Goal: Answer question/provide support: Share knowledge or assist other users

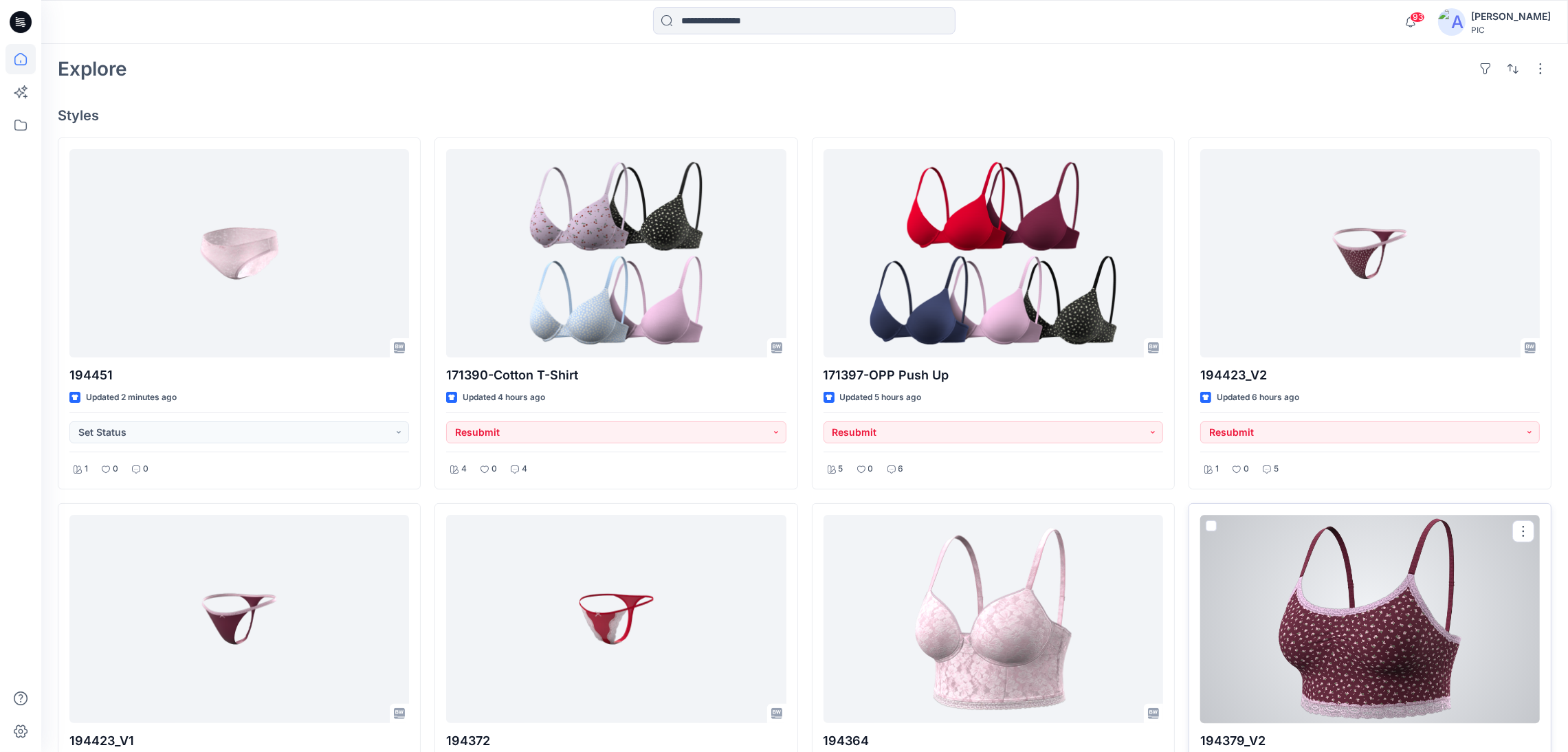
scroll to position [341, 0]
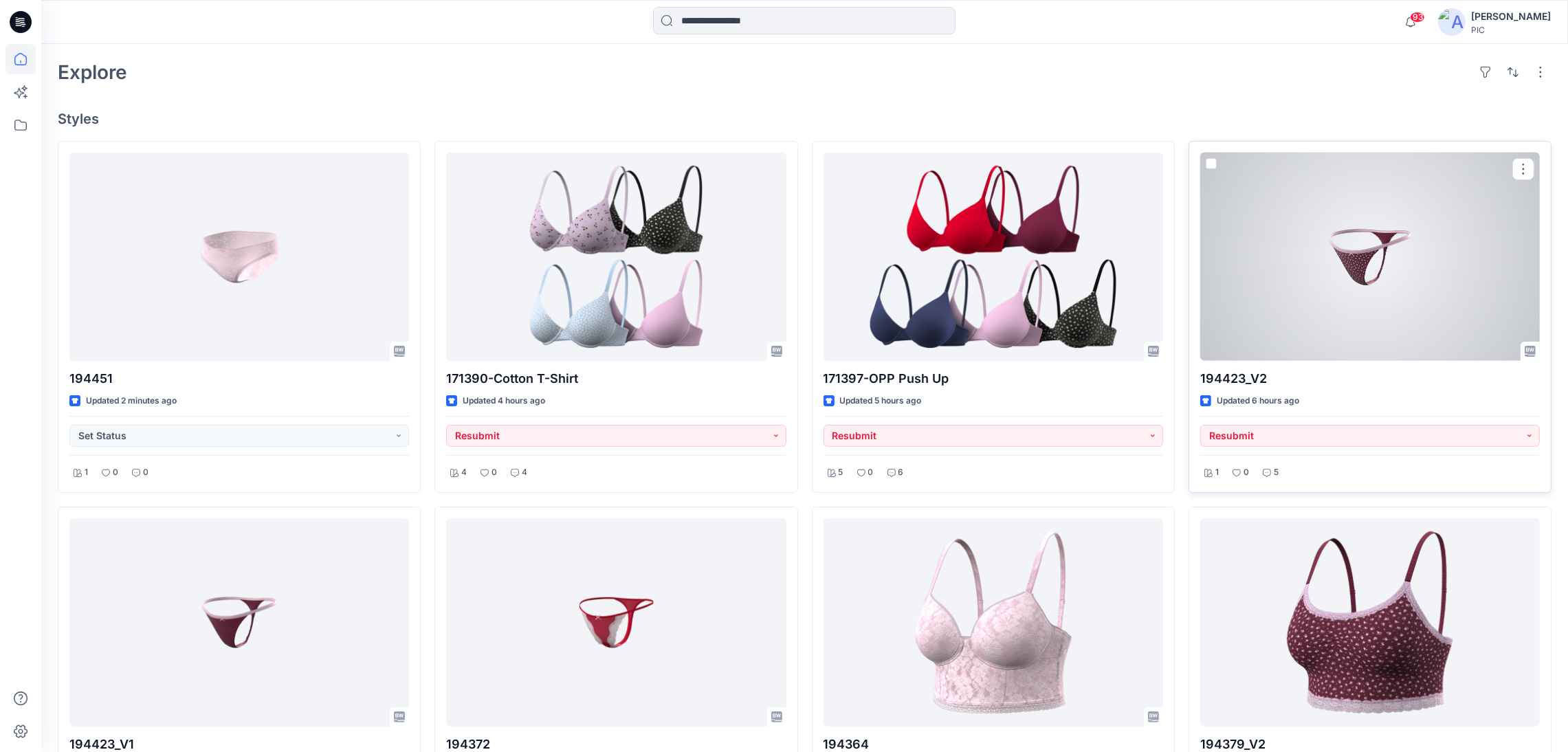
click at [1376, 228] on div at bounding box center [1369, 256] width 339 height 208
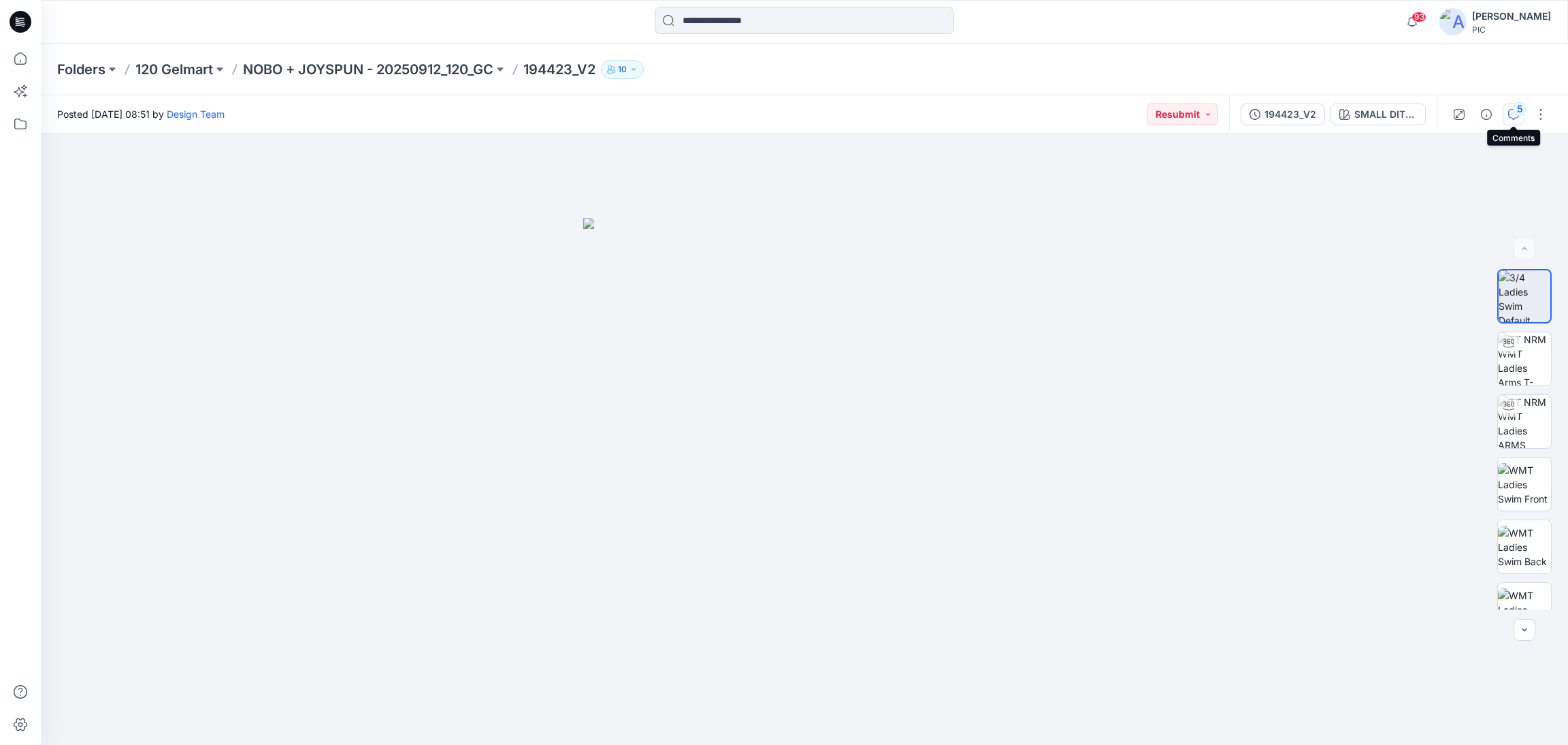
click at [1521, 111] on div "5" at bounding box center [1519, 108] width 14 height 14
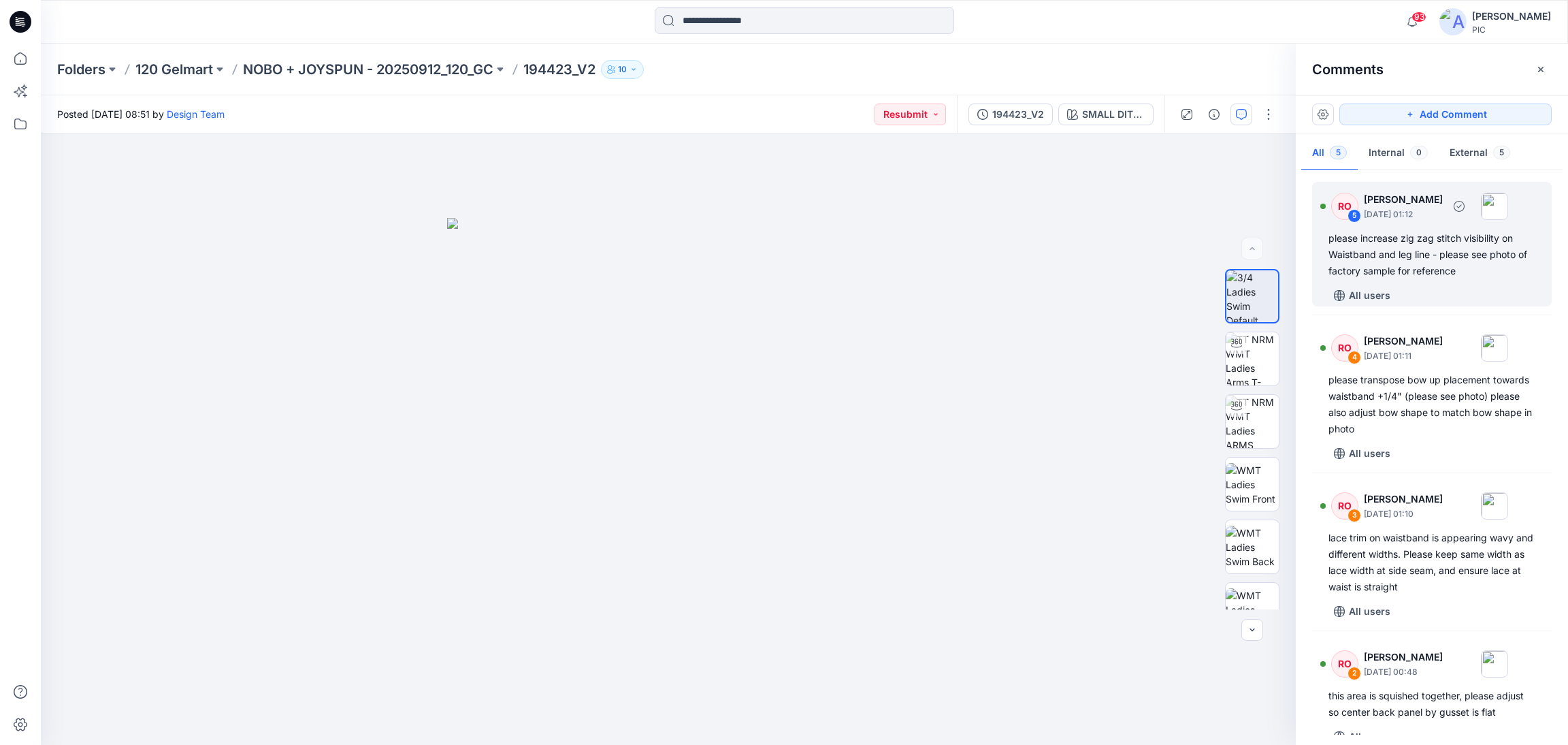
click at [1442, 249] on div "please increase zig zag stitch visibility on Waistband and leg line - please se…" at bounding box center [1432, 254] width 207 height 49
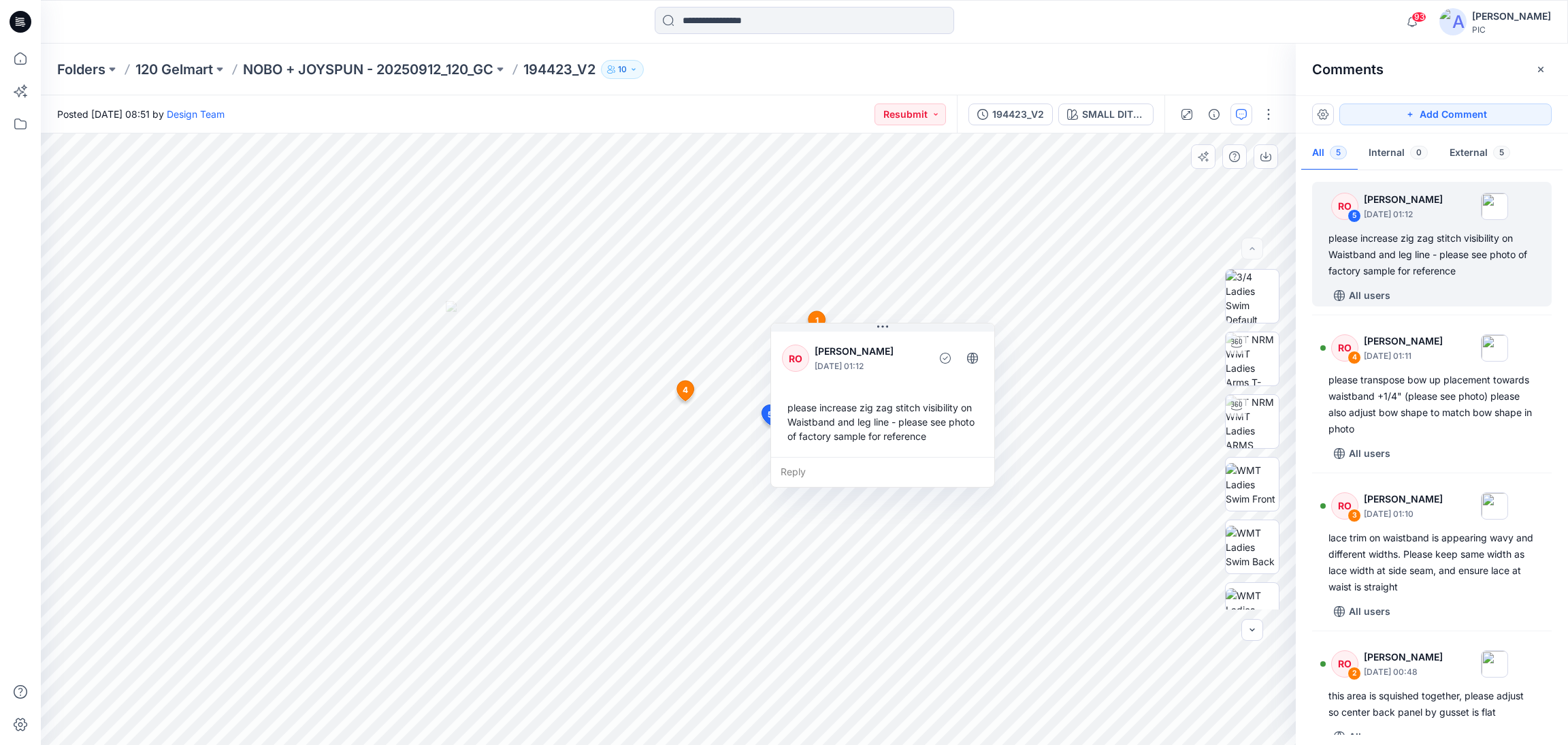
click at [902, 471] on div "Reply" at bounding box center [882, 472] width 223 height 30
click at [1228, 744] on html "93 Notifications Design Team shared 194451 in NOBO + JOYSPUN - 20250912_120_GC …" at bounding box center [784, 372] width 1568 height 745
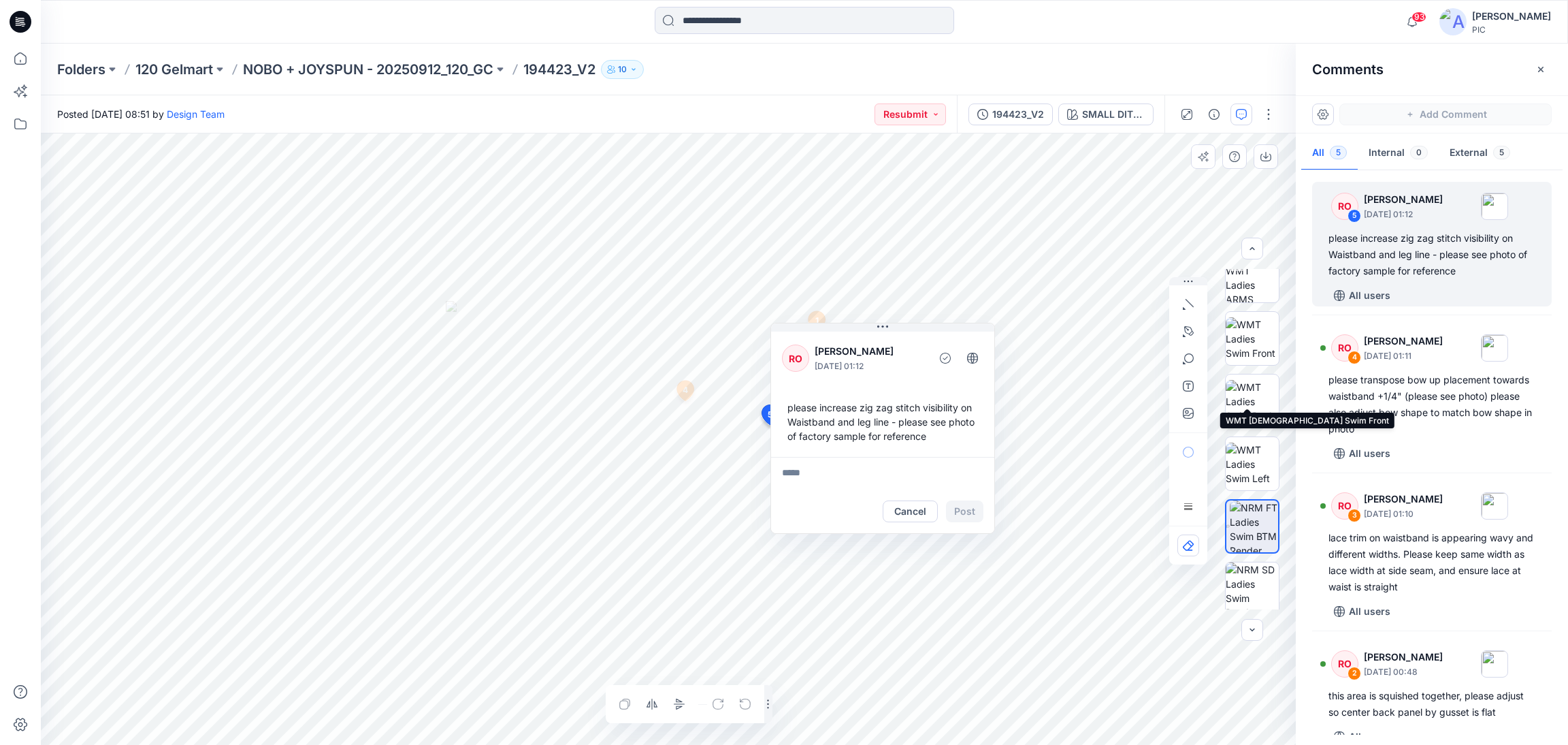
scroll to position [277, 0]
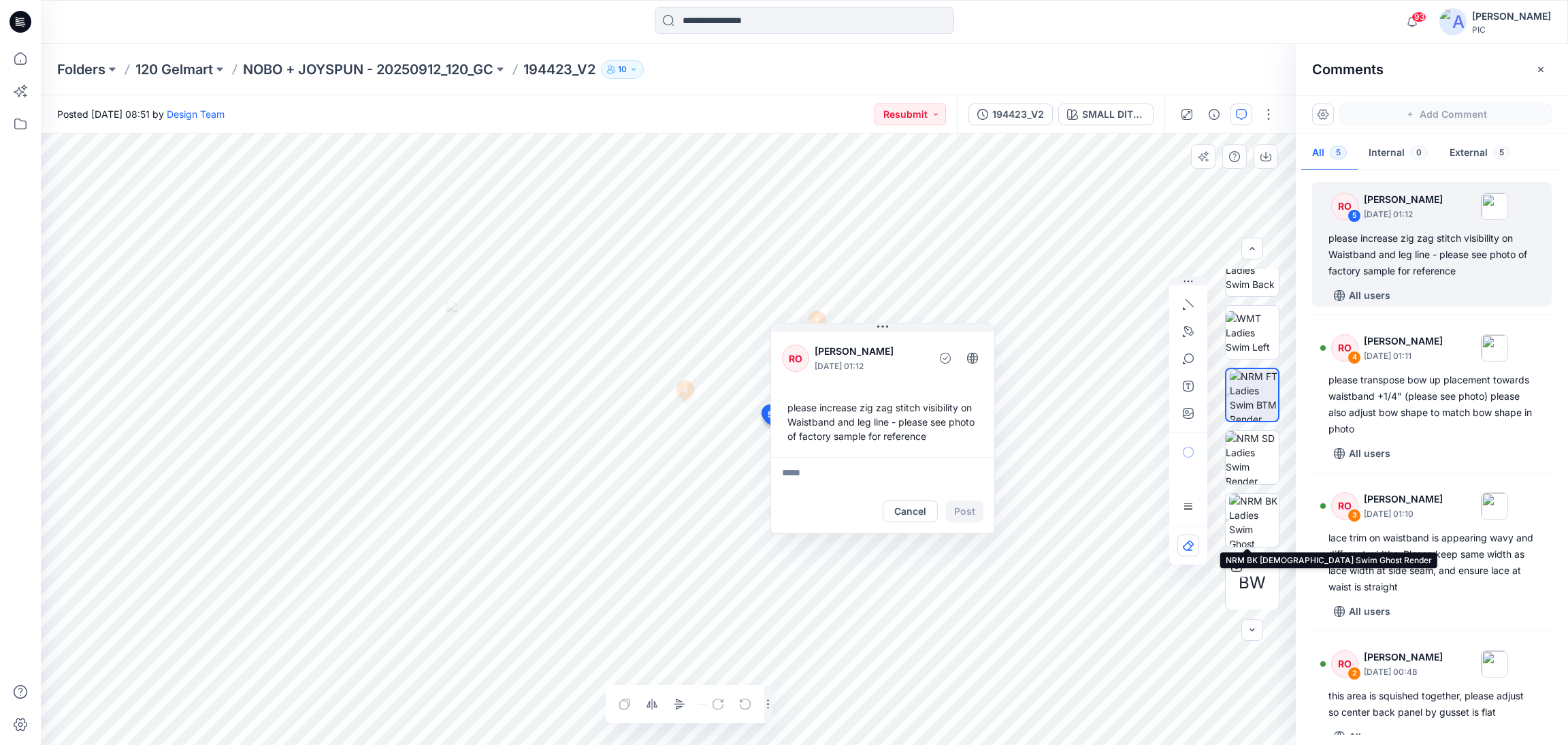
drag, startPoint x: 1255, startPoint y: 523, endPoint x: 664, endPoint y: 509, distance: 591.2
click at [1254, 523] on img at bounding box center [1254, 520] width 50 height 53
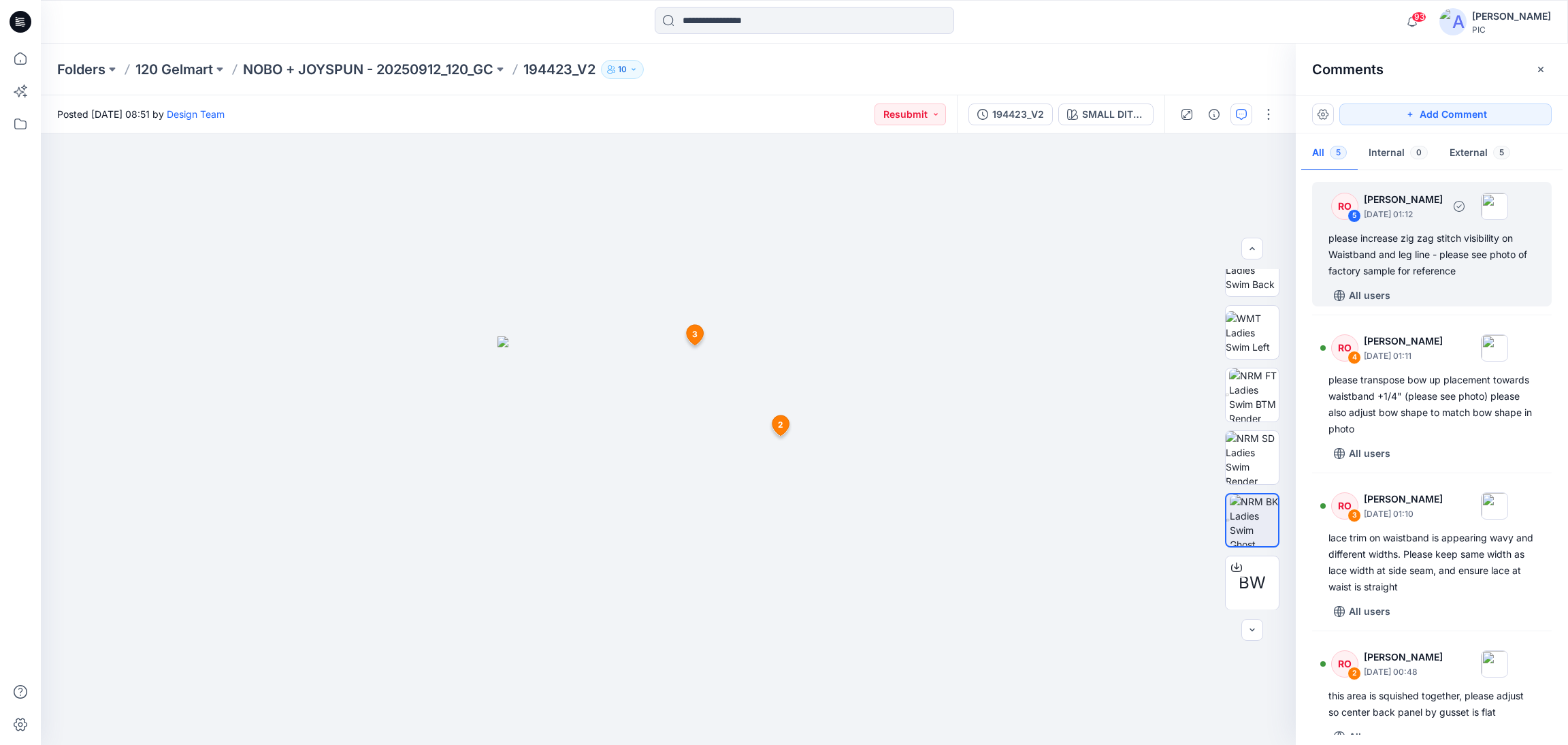
click at [1415, 258] on div "please increase zig zag stitch visibility on Waistband and leg line - please se…" at bounding box center [1432, 254] width 207 height 49
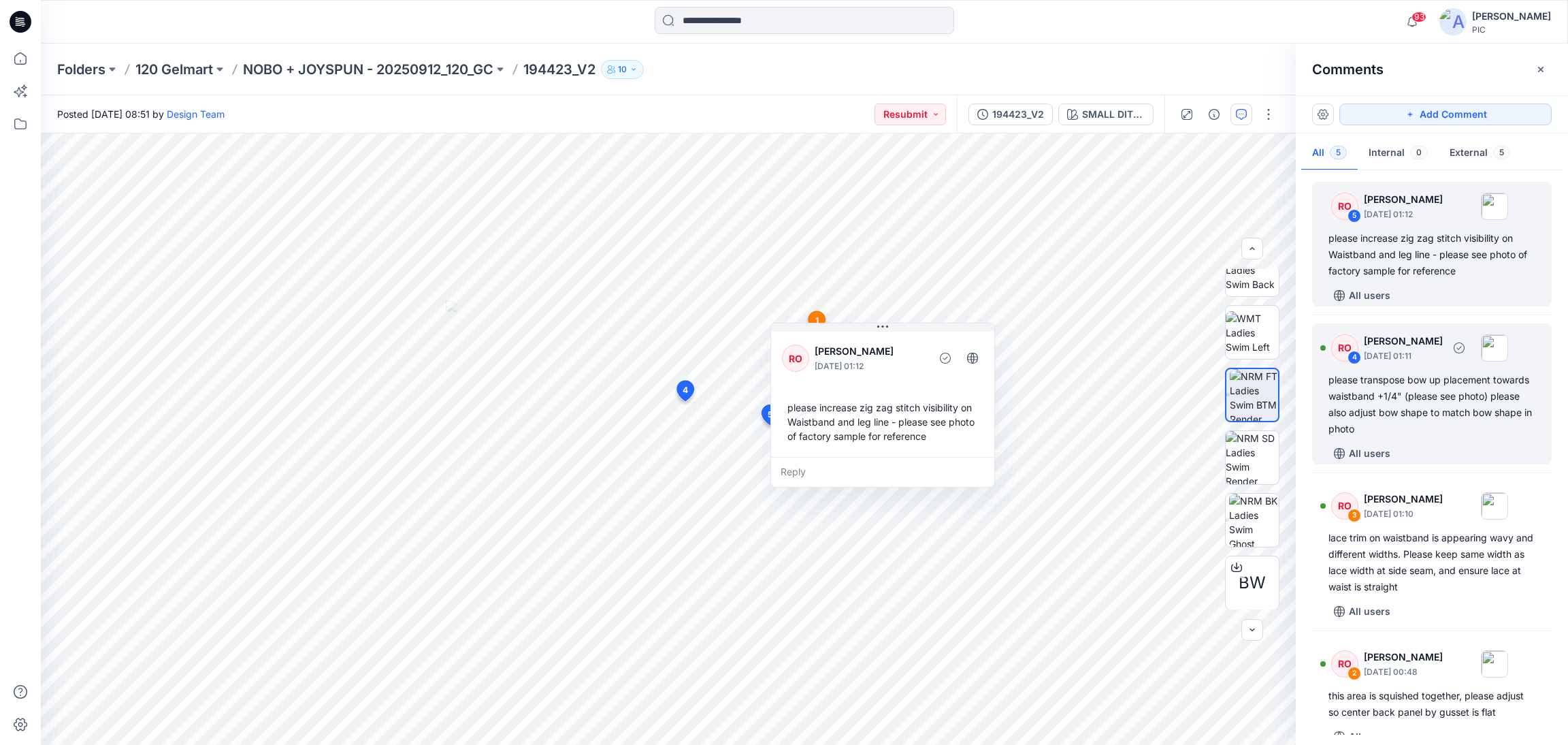
click at [1430, 394] on div "please transpose bow up placement towards waistband +1/4" (please see photo) pl…" at bounding box center [1432, 405] width 207 height 66
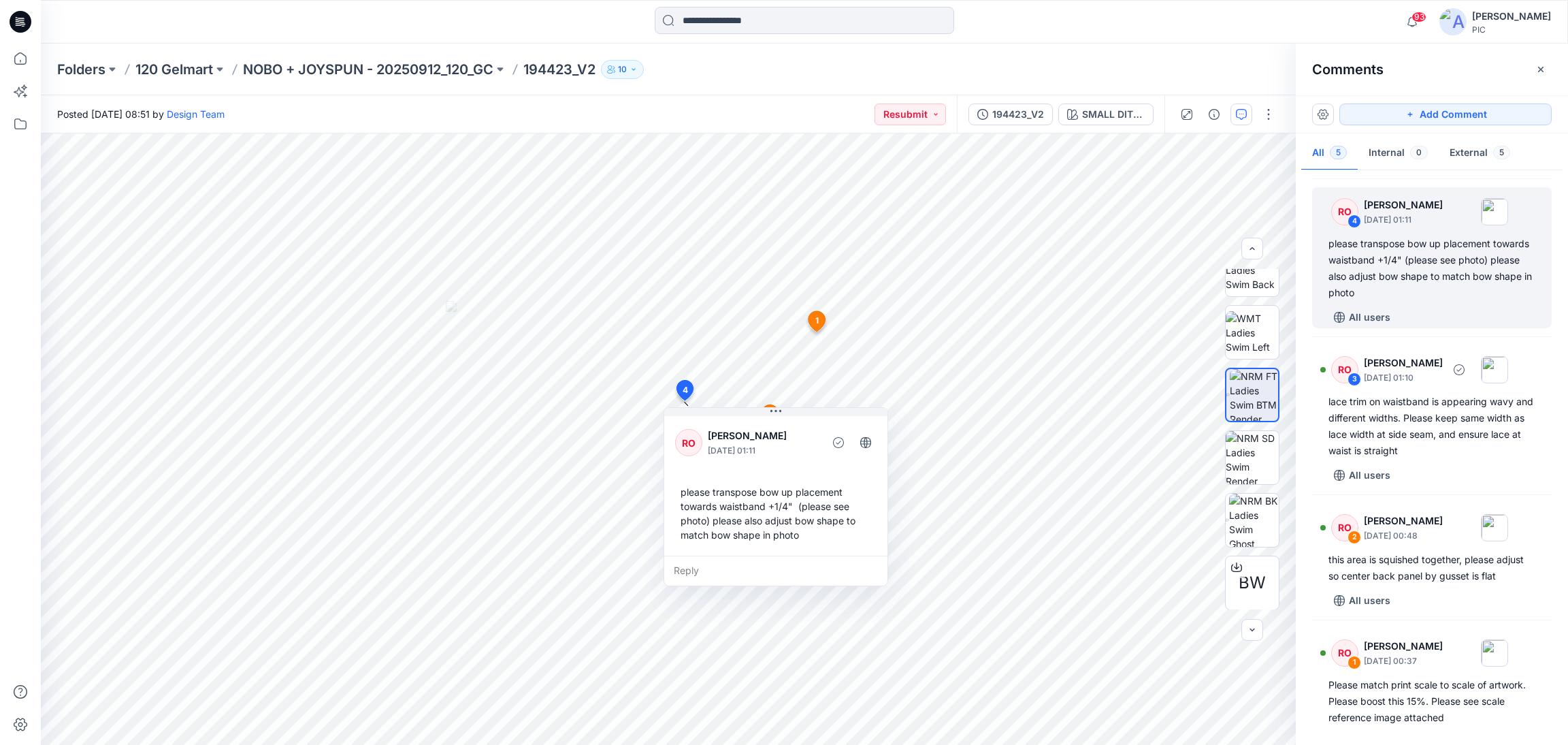
scroll to position [178, 0]
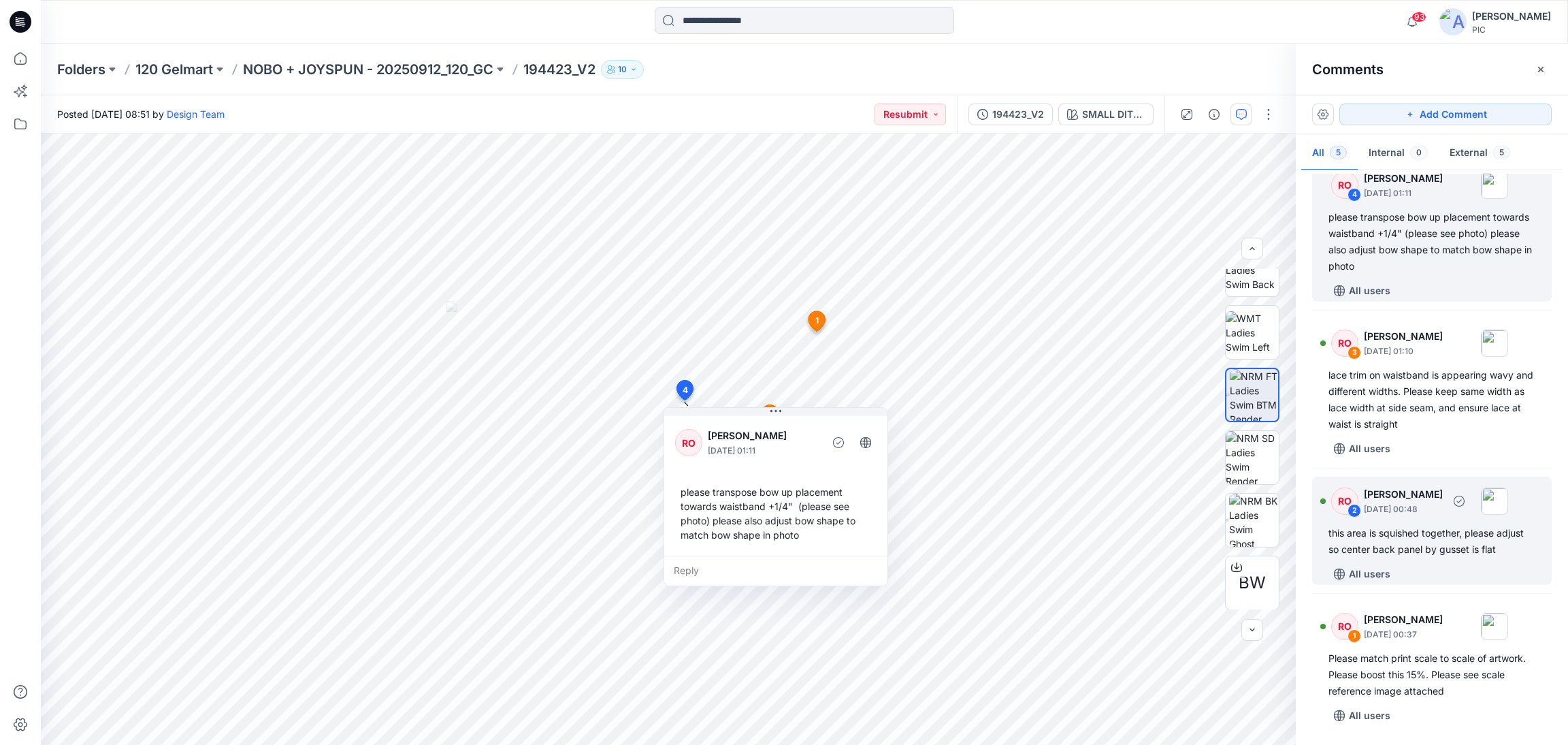
click at [1422, 541] on div "this area is squished together, please adjust so center back panel by gusset is…" at bounding box center [1432, 541] width 207 height 33
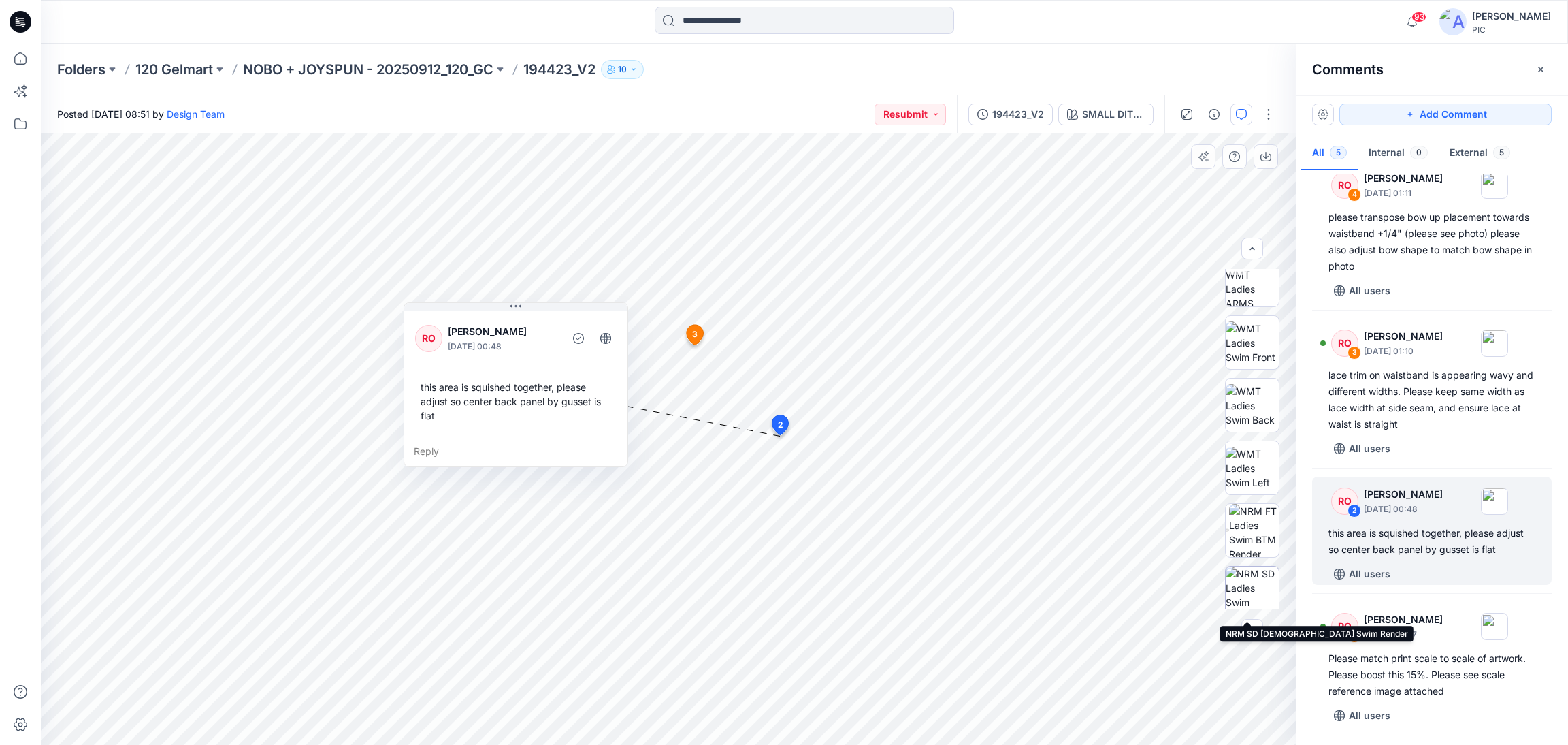
scroll to position [141, 0]
click at [1248, 417] on img at bounding box center [1252, 406] width 53 height 43
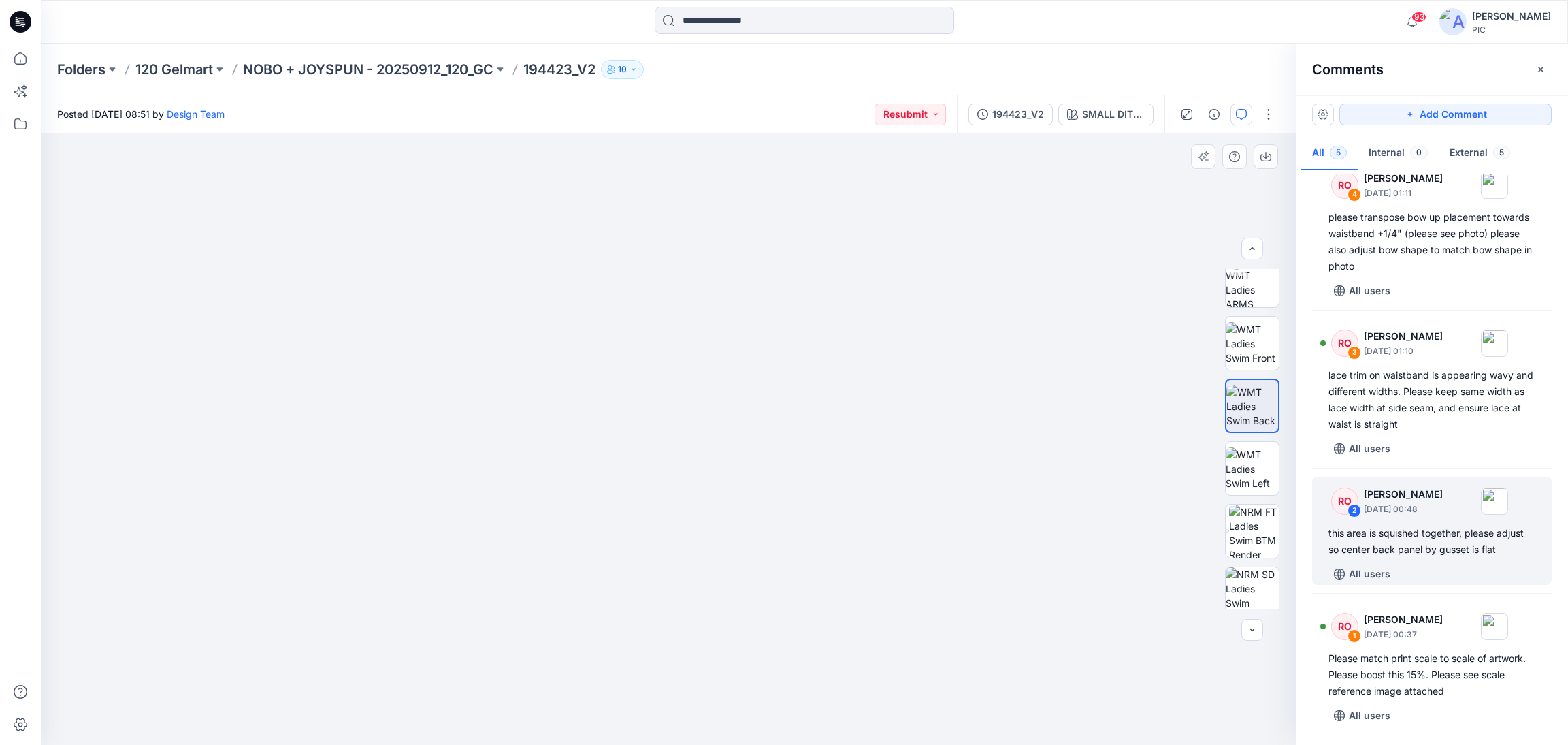
drag, startPoint x: 665, startPoint y: 472, endPoint x: 688, endPoint y: 300, distance: 173.5
click at [686, 296] on img at bounding box center [668, 303] width 885 height 885
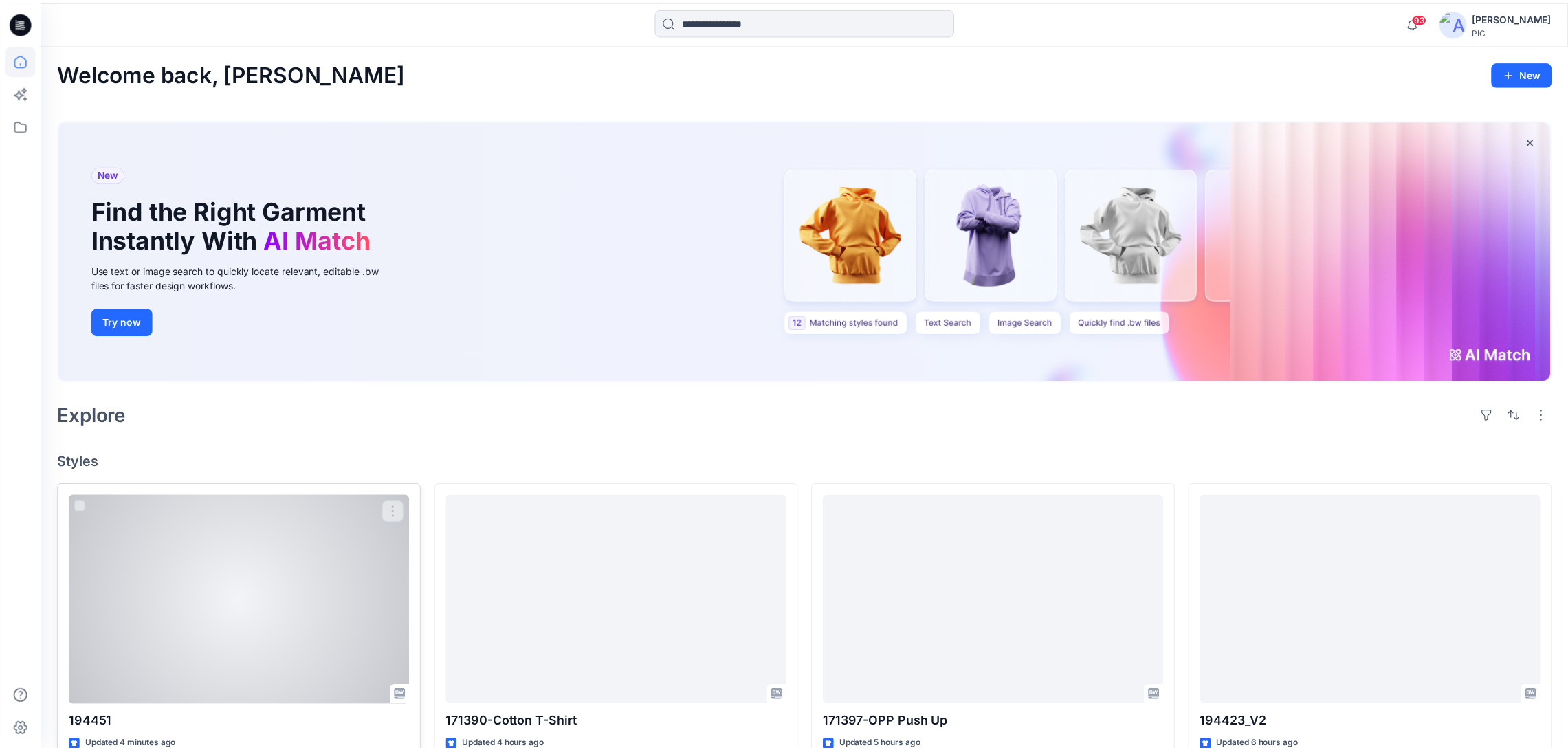
scroll to position [341, 0]
